Goal: Task Accomplishment & Management: Use online tool/utility

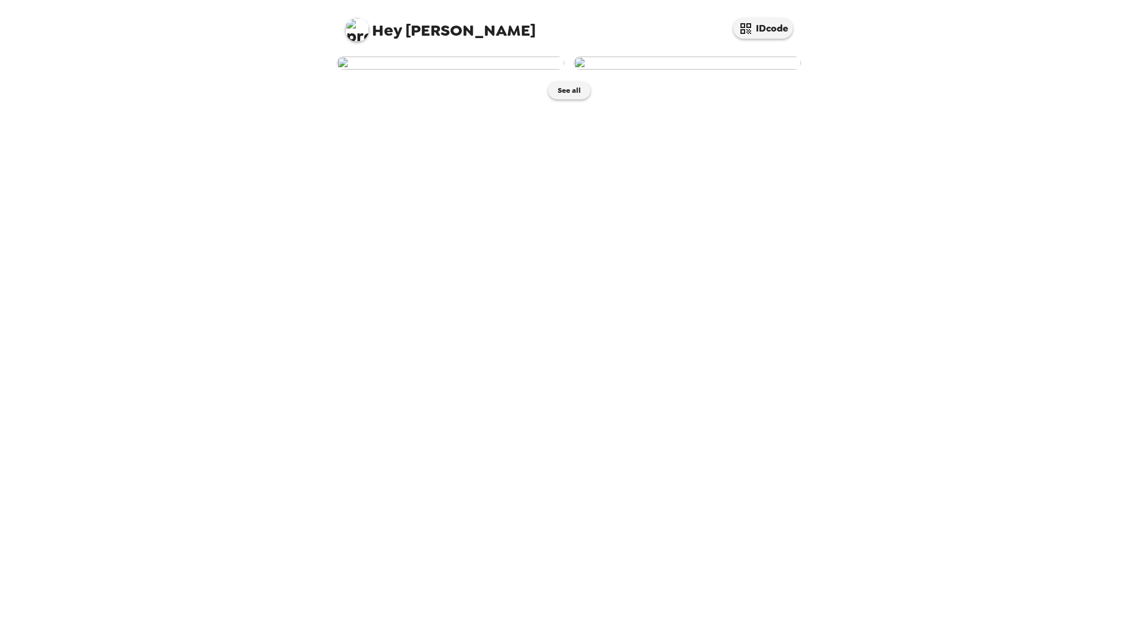
click at [689, 70] on img at bounding box center [687, 63] width 227 height 13
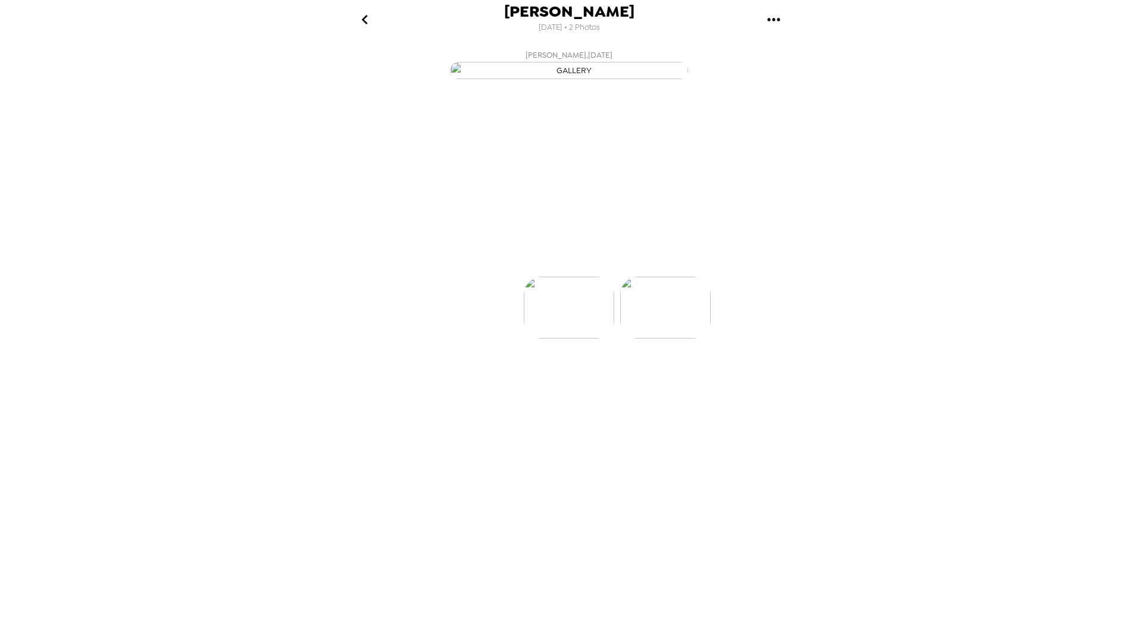
scroll to position [0, 95]
click at [554, 263] on p "Backdrops" at bounding box center [555, 255] width 54 height 14
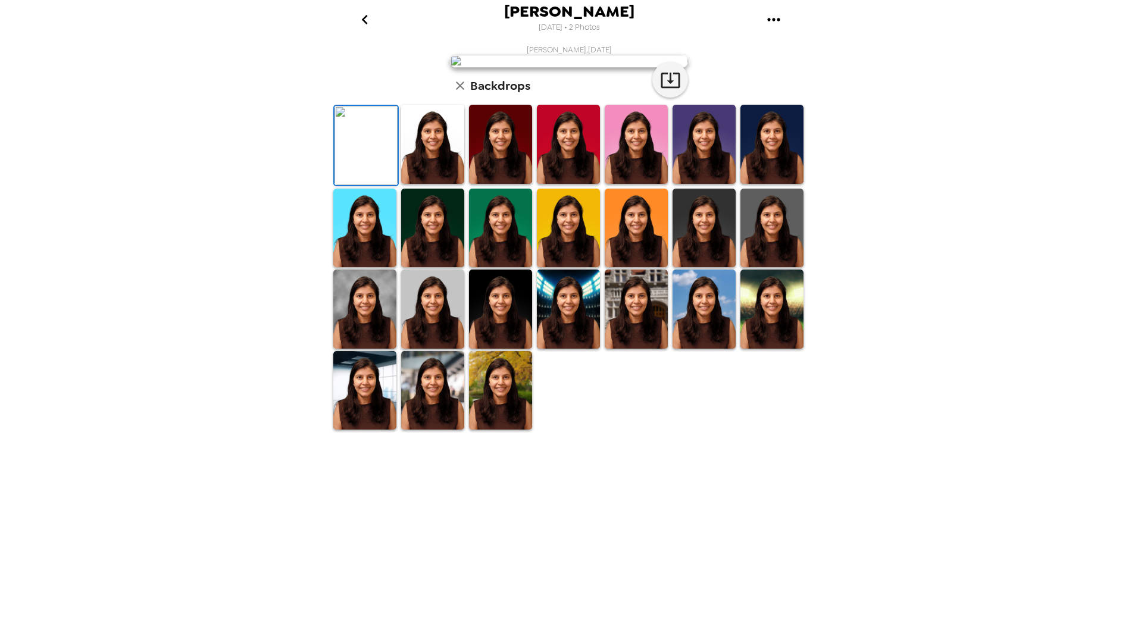
click at [635, 184] on img at bounding box center [636, 144] width 63 height 79
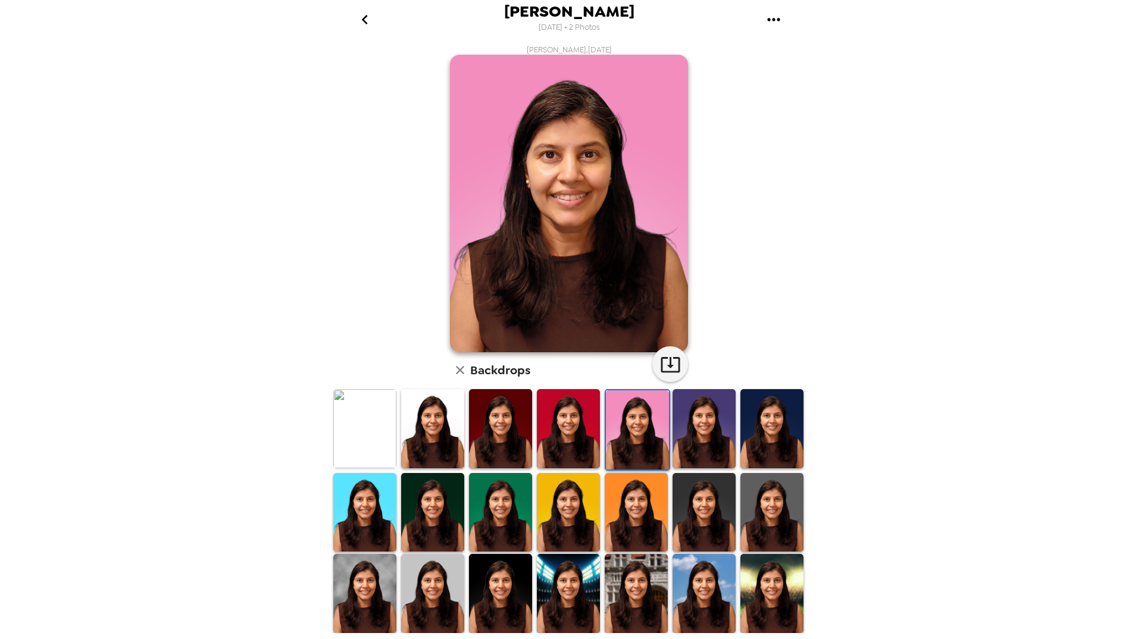
click at [500, 508] on img at bounding box center [500, 512] width 63 height 79
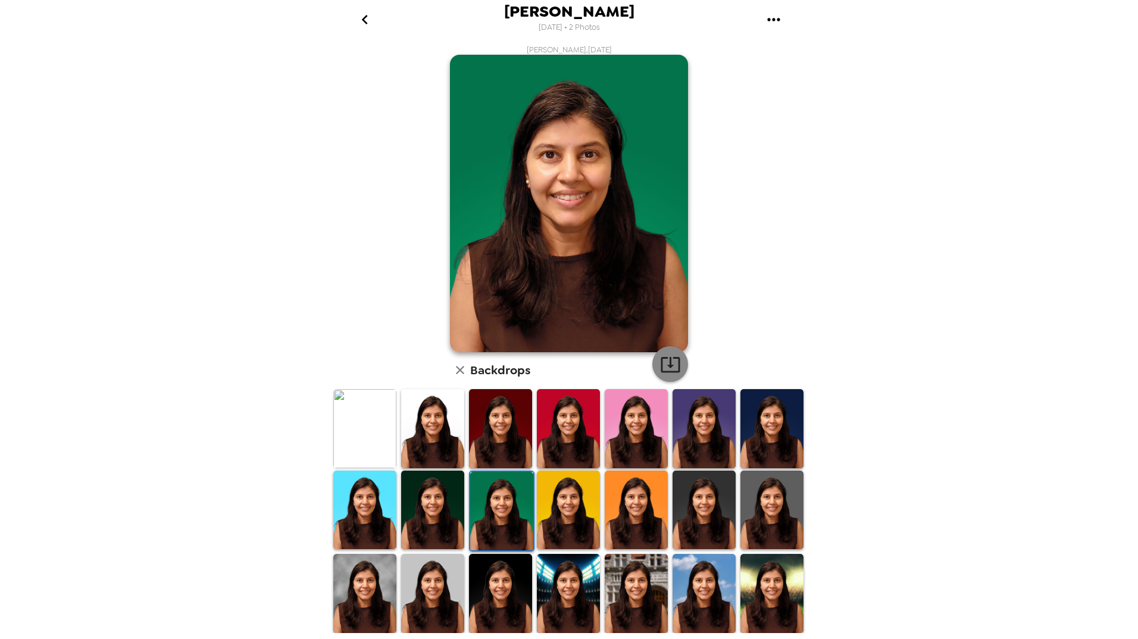
click at [662, 364] on icon "button" at bounding box center [670, 364] width 21 height 21
click at [581, 510] on img at bounding box center [568, 510] width 63 height 79
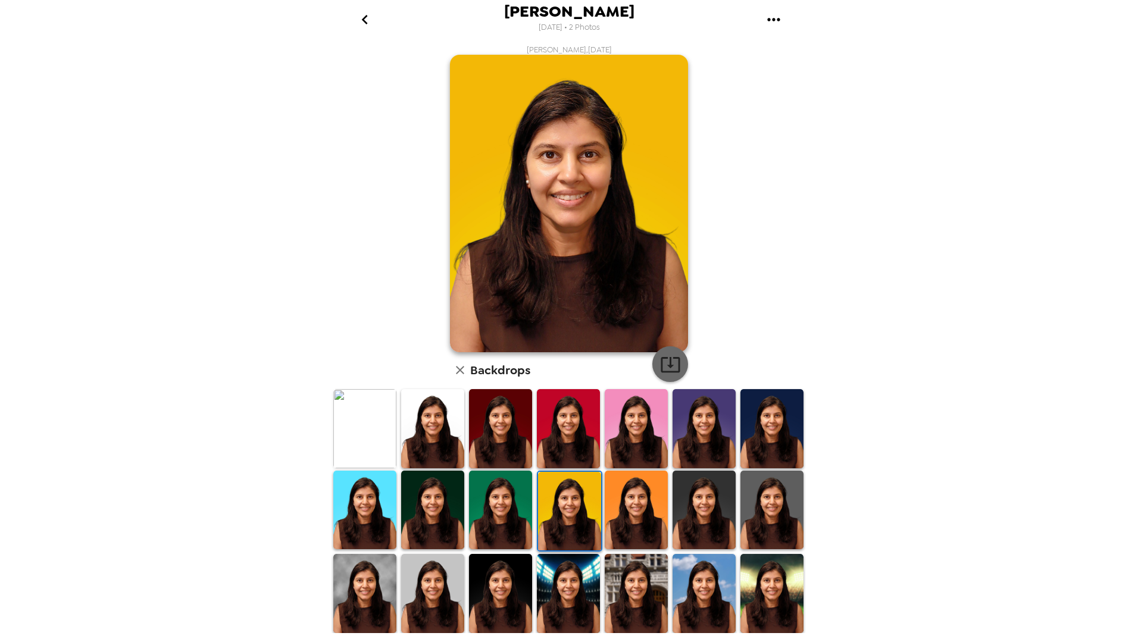
click at [664, 360] on icon "button" at bounding box center [670, 364] width 21 height 21
click at [684, 500] on img at bounding box center [704, 510] width 63 height 79
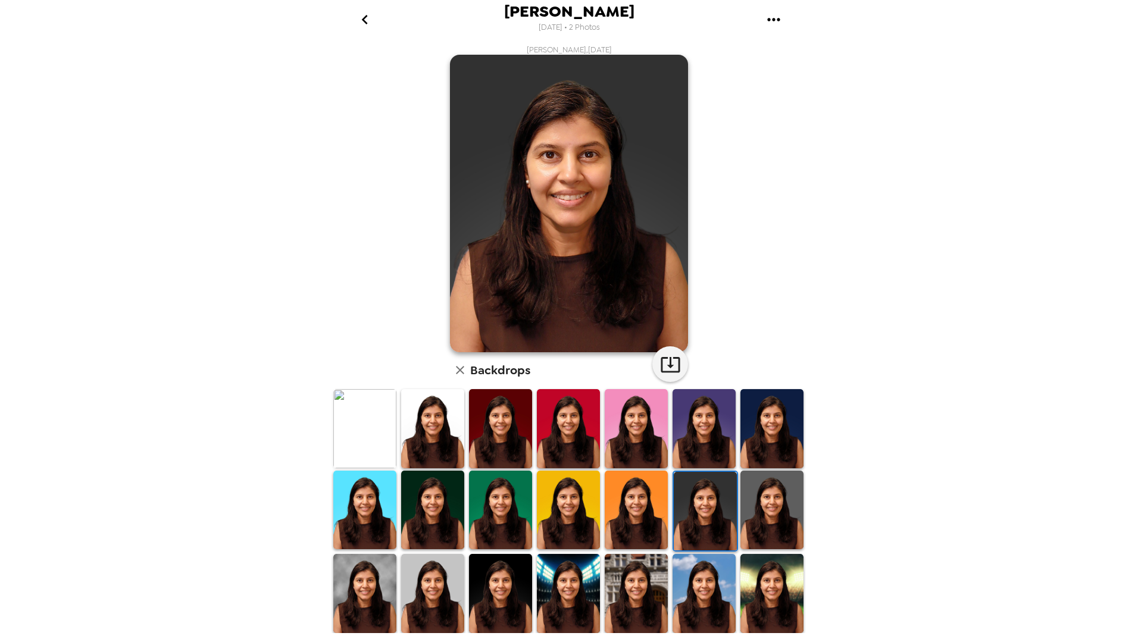
click at [754, 509] on img at bounding box center [772, 510] width 63 height 79
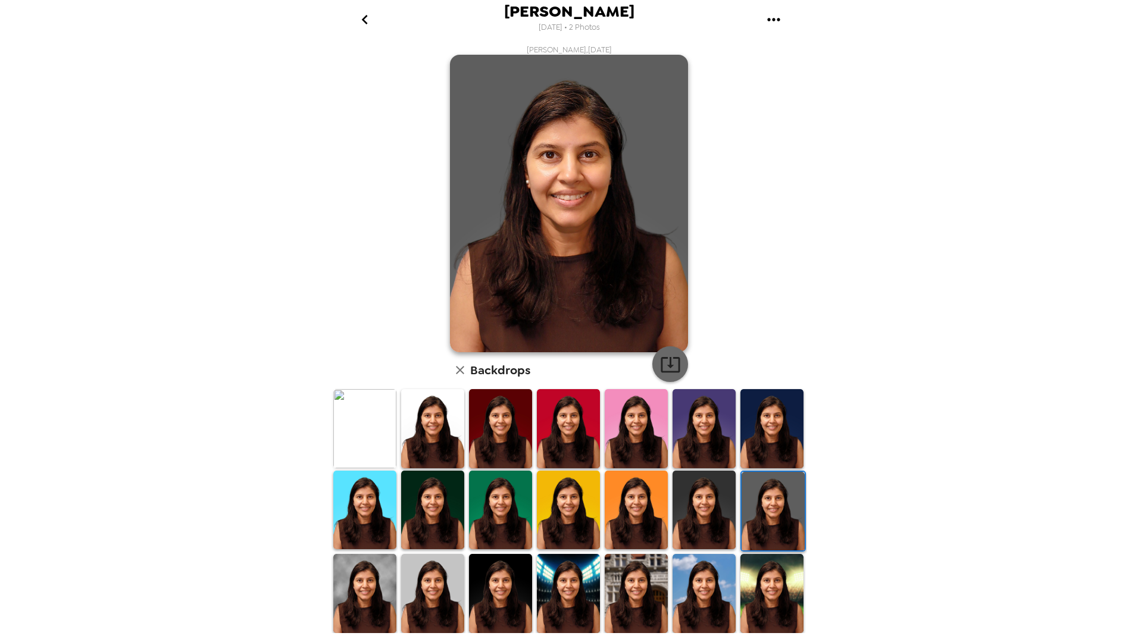
click at [666, 361] on icon "button" at bounding box center [670, 364] width 19 height 15
click at [433, 584] on img at bounding box center [432, 593] width 63 height 79
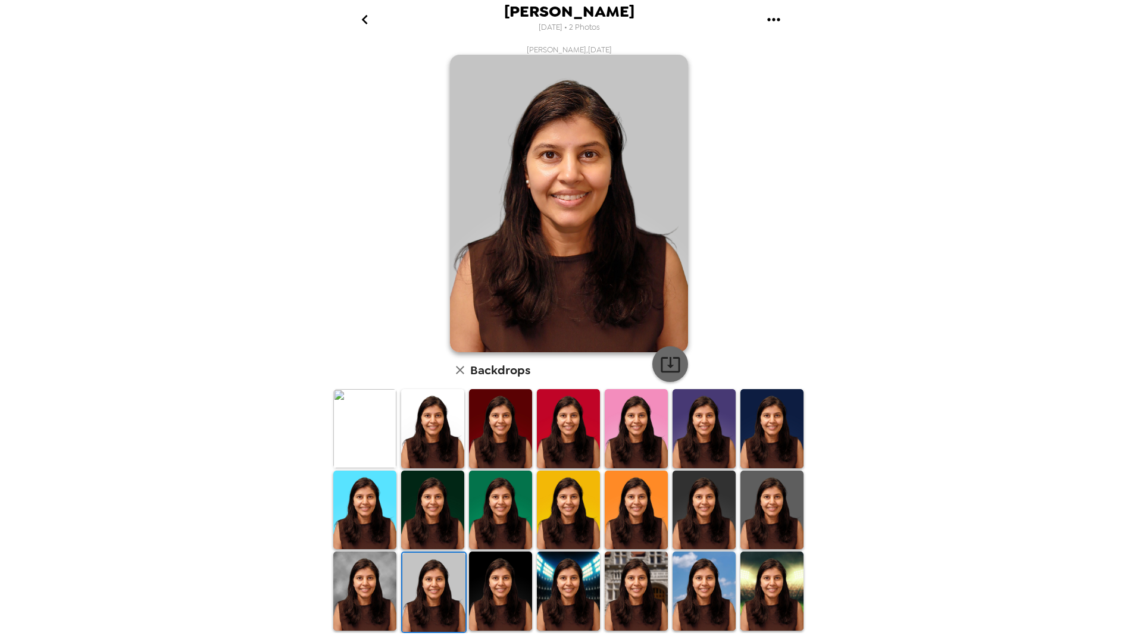
click at [672, 358] on icon "button" at bounding box center [670, 364] width 19 height 15
click at [425, 432] on img at bounding box center [432, 428] width 63 height 79
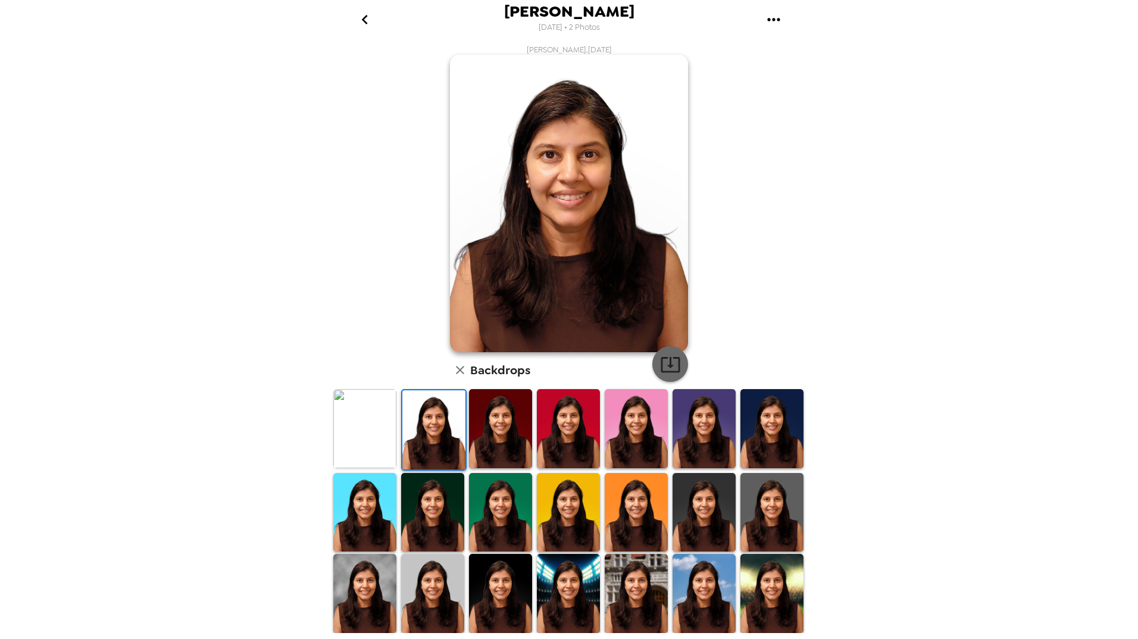
click at [665, 363] on icon "button" at bounding box center [670, 364] width 21 height 21
click at [366, 433] on img at bounding box center [364, 428] width 63 height 79
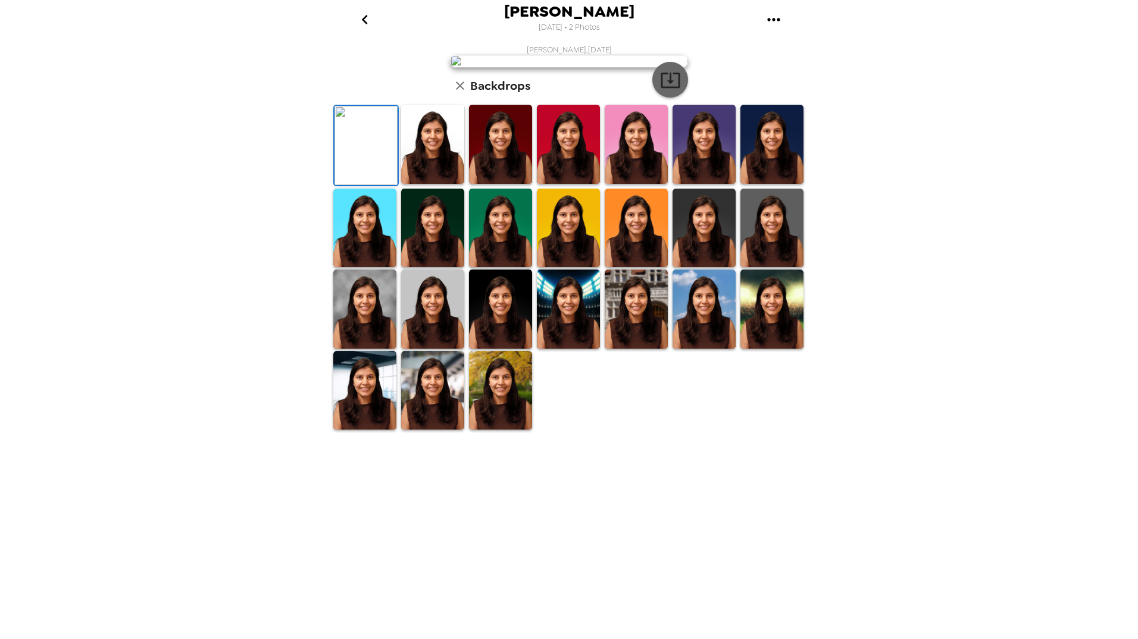
click at [666, 88] on icon "button" at bounding box center [670, 80] width 19 height 15
click at [698, 268] on img at bounding box center [704, 228] width 63 height 79
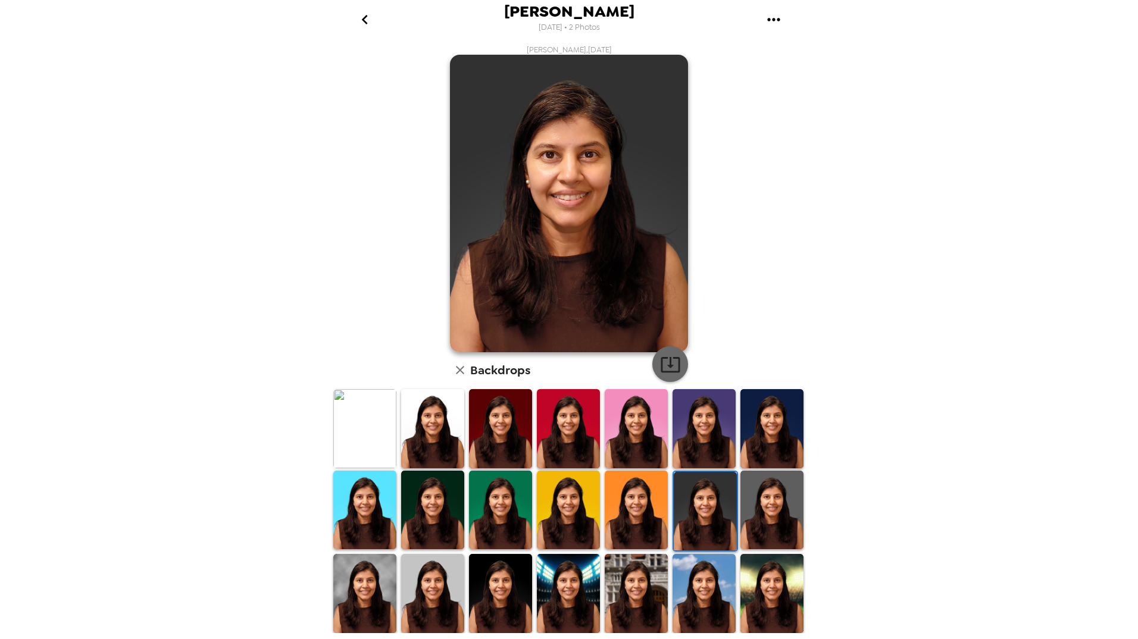
click at [661, 367] on icon "button" at bounding box center [670, 364] width 21 height 21
click at [760, 519] on img at bounding box center [772, 510] width 63 height 79
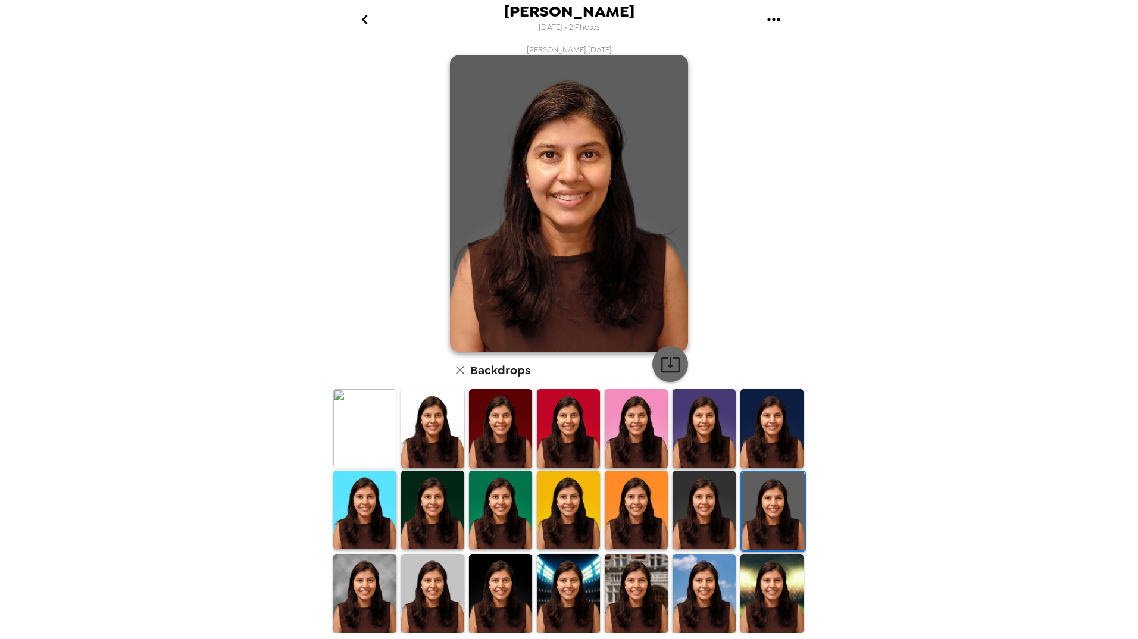
click at [663, 365] on icon "button" at bounding box center [670, 364] width 19 height 15
click at [496, 394] on img at bounding box center [500, 428] width 63 height 79
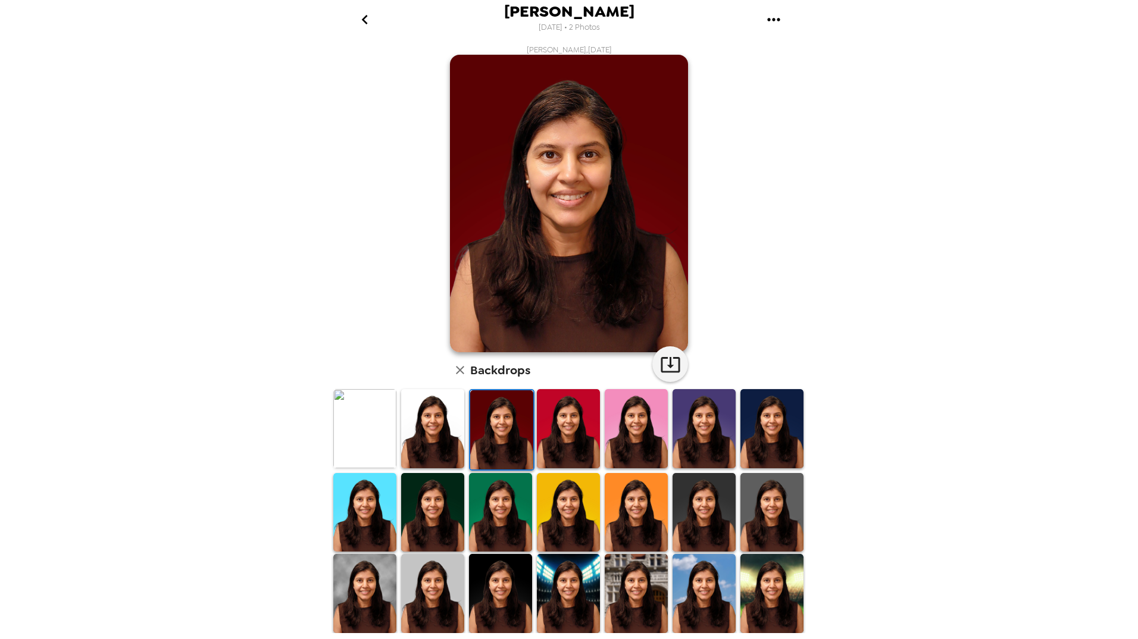
click at [686, 429] on img at bounding box center [704, 428] width 63 height 79
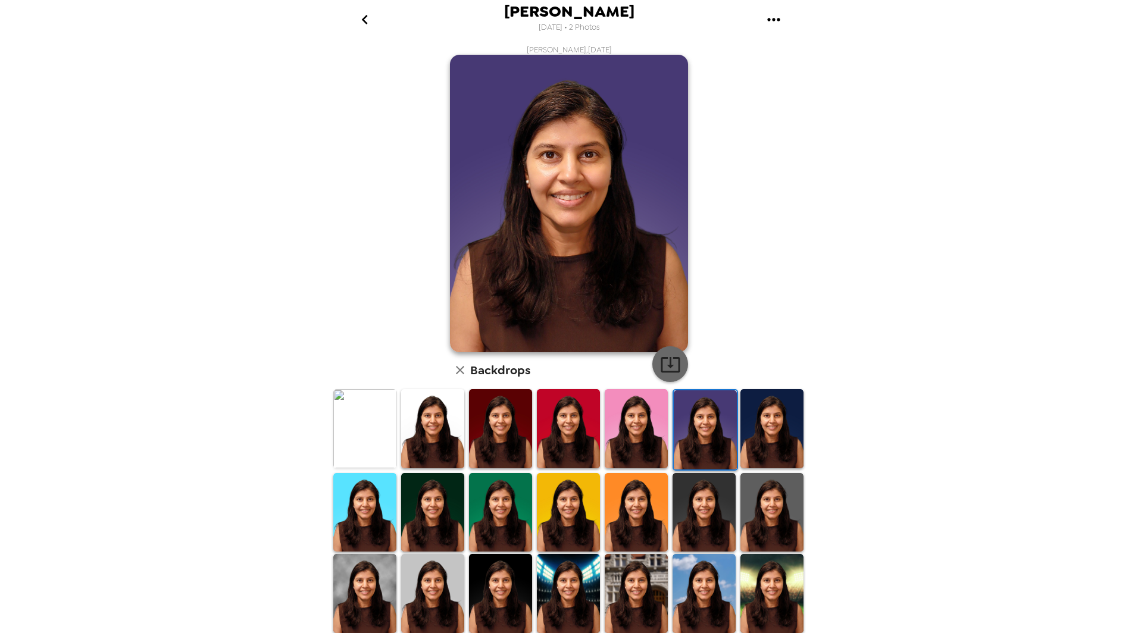
click at [664, 359] on icon "button" at bounding box center [670, 364] width 21 height 21
click at [763, 415] on img at bounding box center [772, 428] width 63 height 79
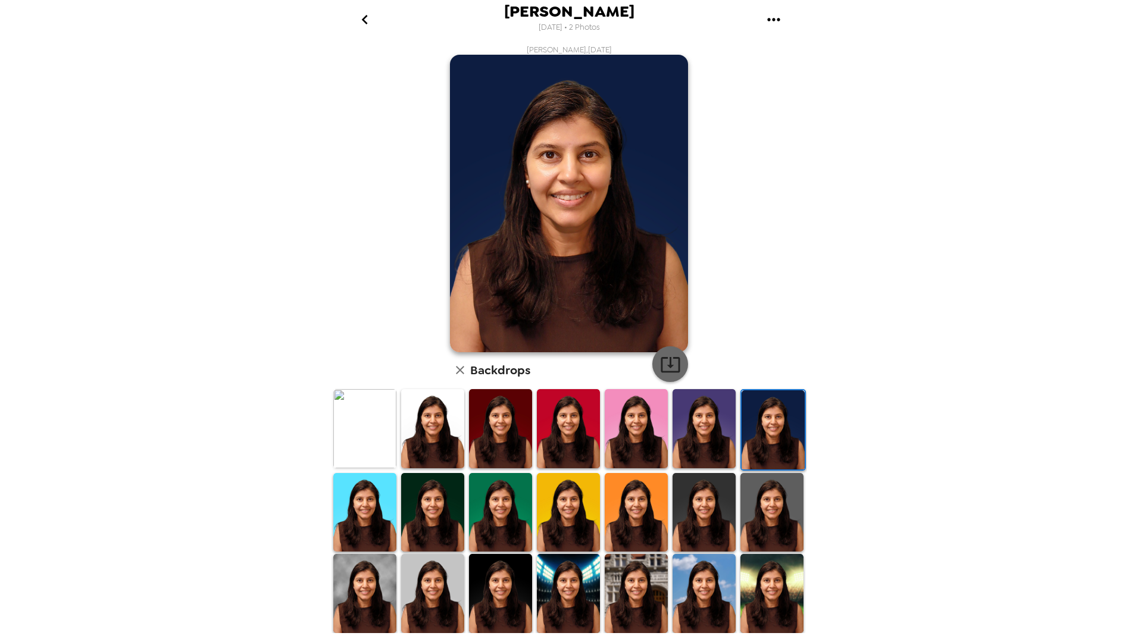
click at [664, 364] on icon "button" at bounding box center [670, 364] width 21 height 21
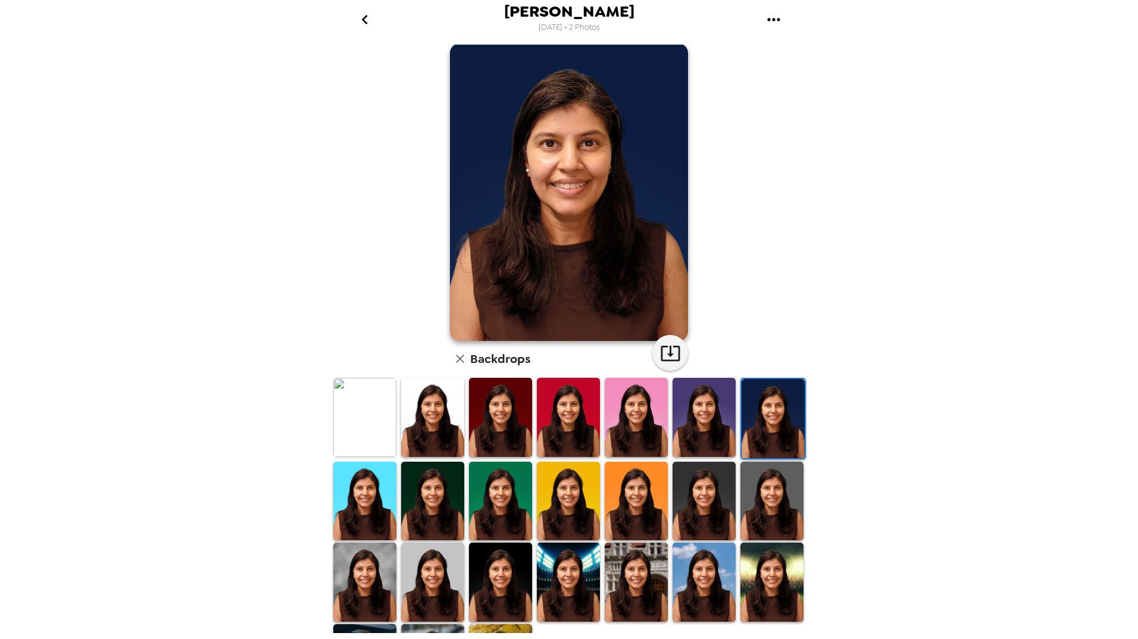
scroll to position [4, 0]
